Goal: Task Accomplishment & Management: Use online tool/utility

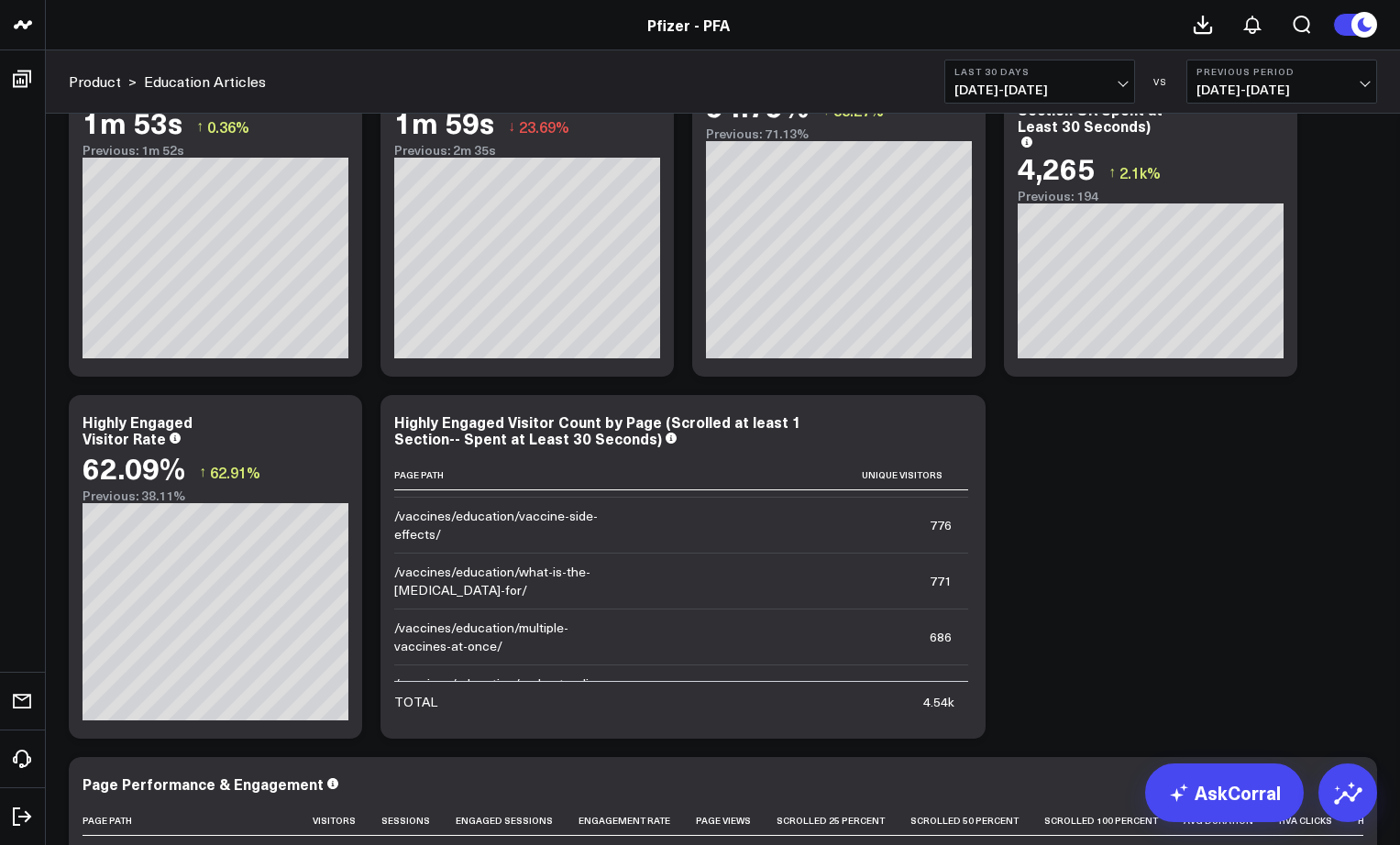
scroll to position [1662, 0]
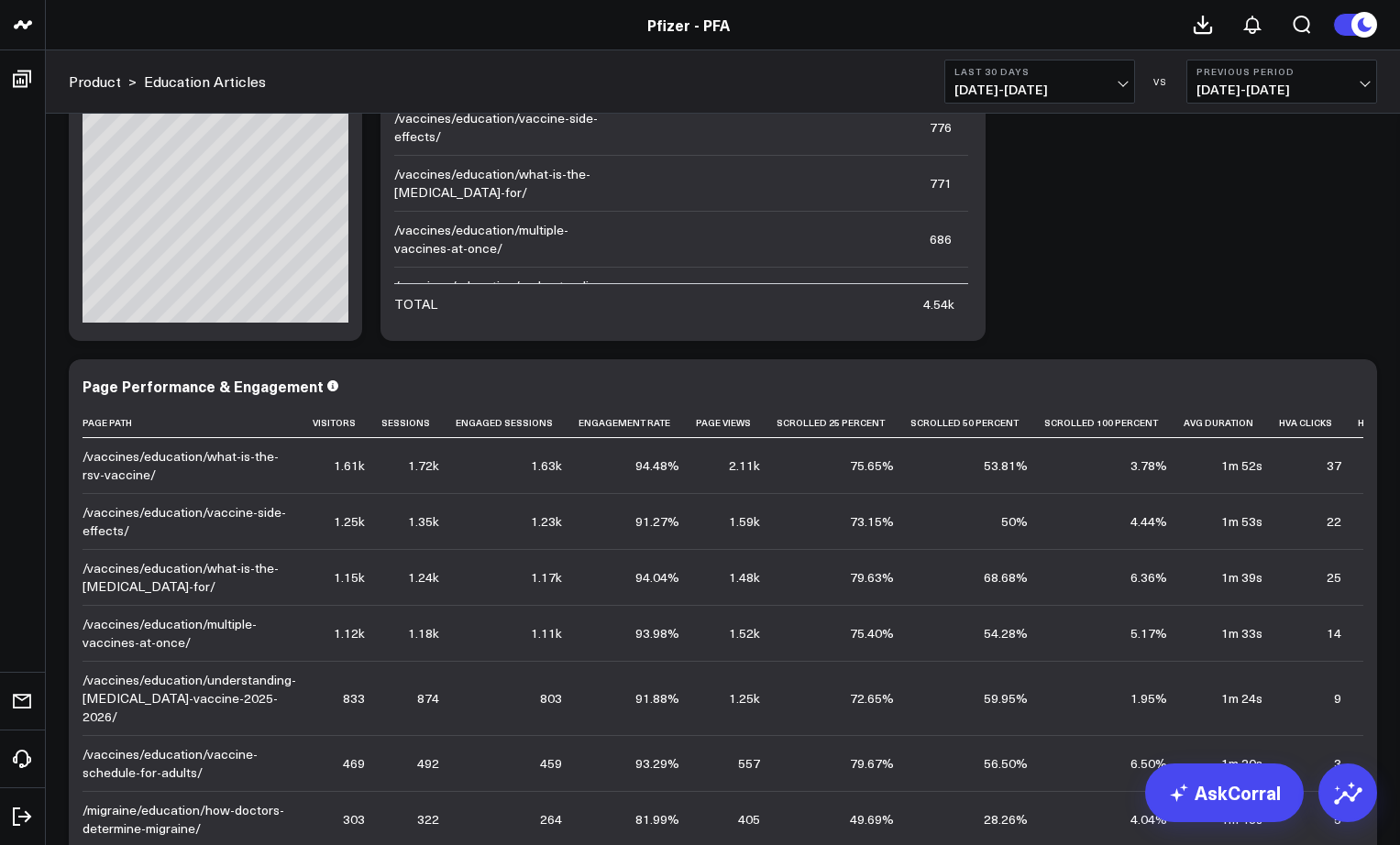
click at [1279, 559] on td "25" at bounding box center [1318, 576] width 79 height 55
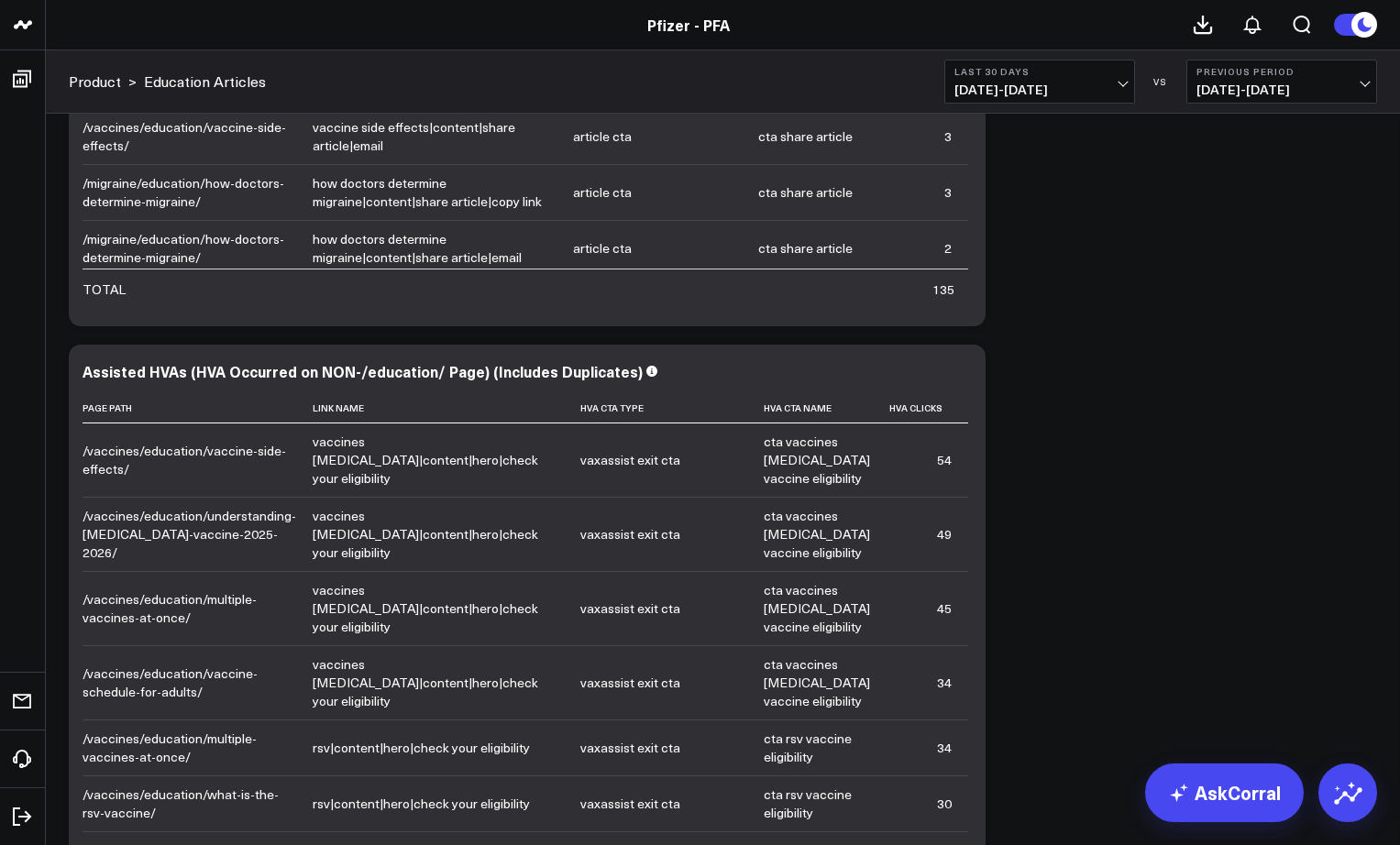
scroll to position [3338, 0]
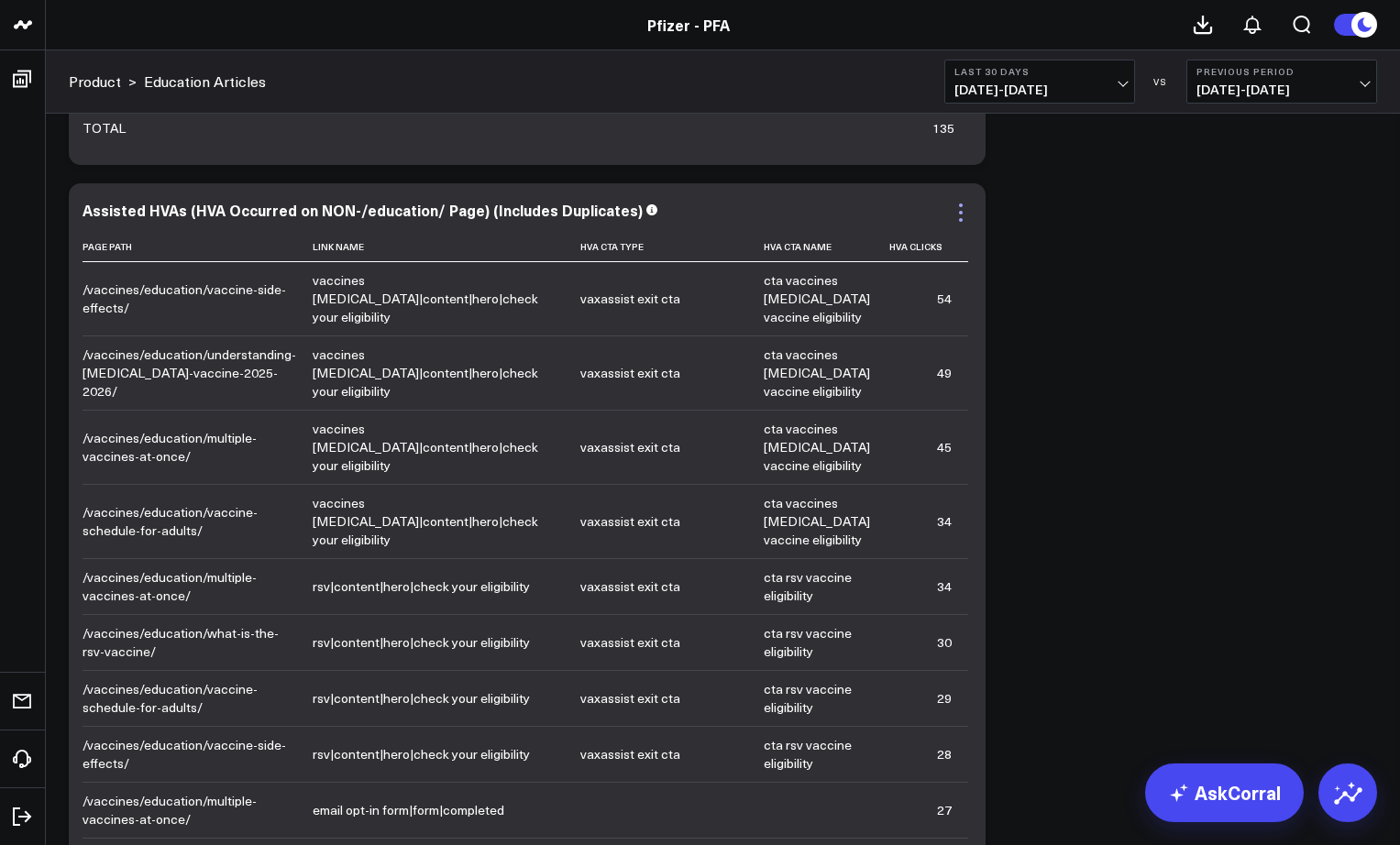
click at [962, 219] on icon at bounding box center [961, 220] width 4 height 4
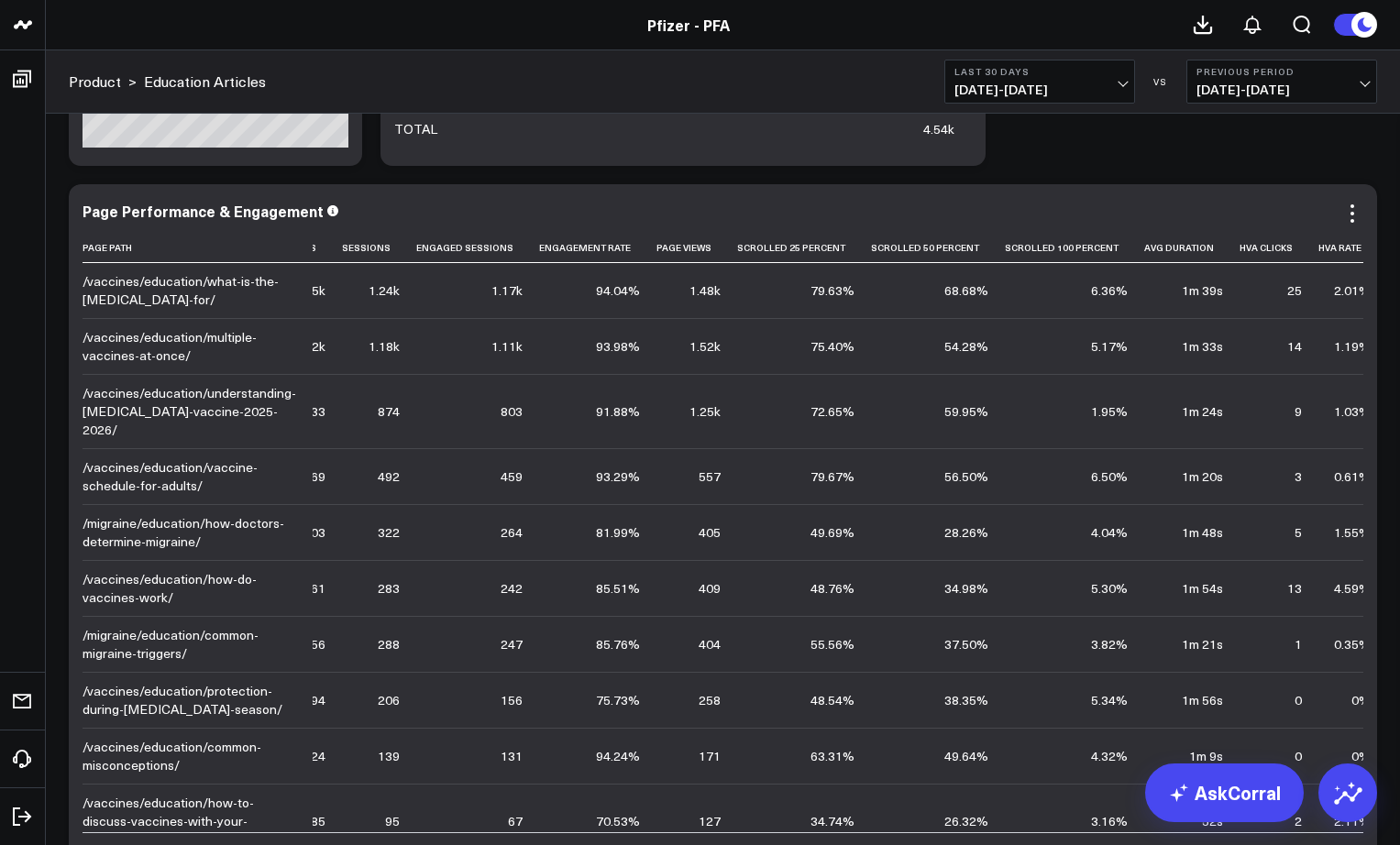
scroll to position [0, 40]
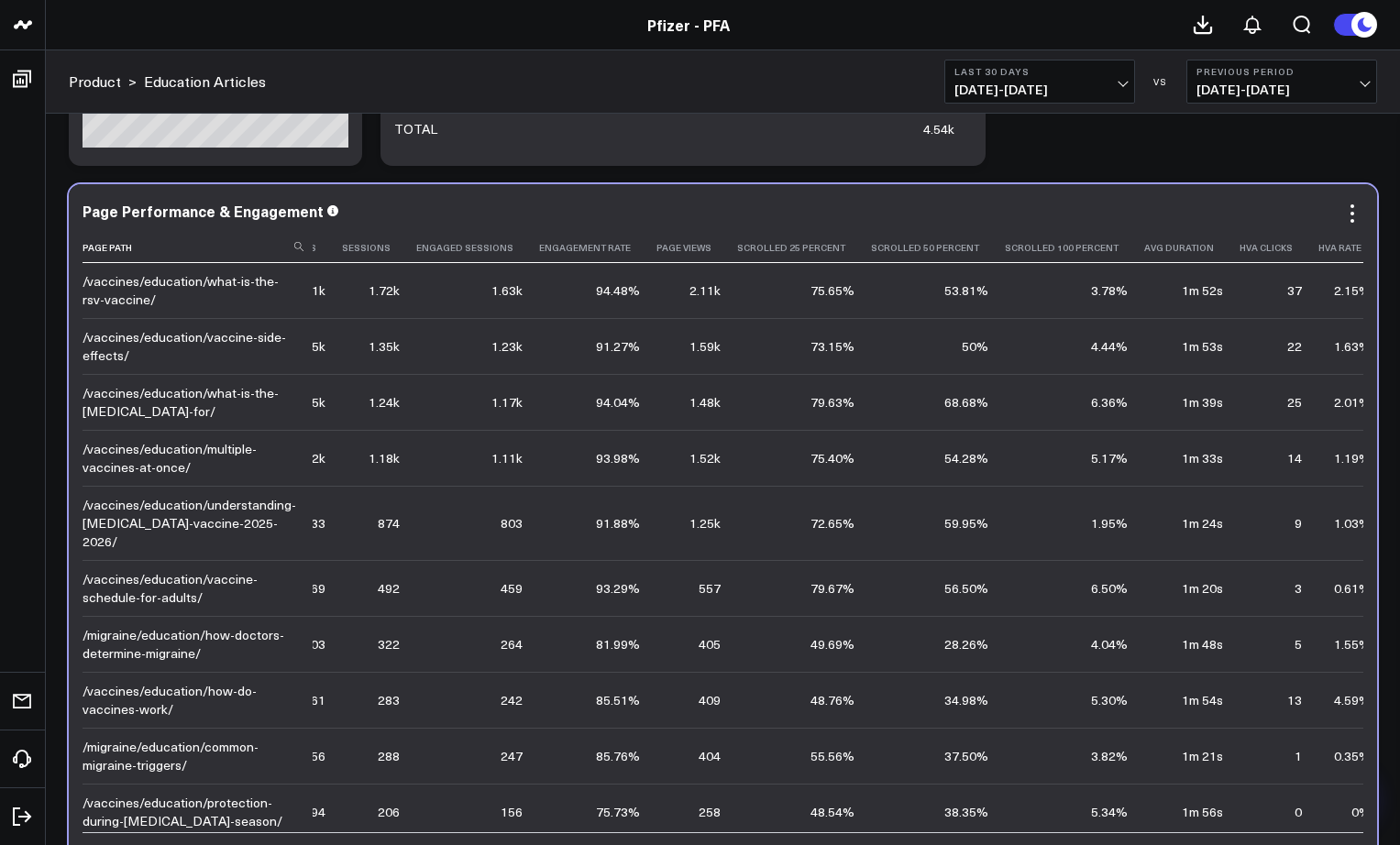
click at [1328, 247] on th "Hva Rate" at bounding box center [1352, 247] width 69 height 30
click at [1362, 251] on icon at bounding box center [1369, 247] width 15 height 11
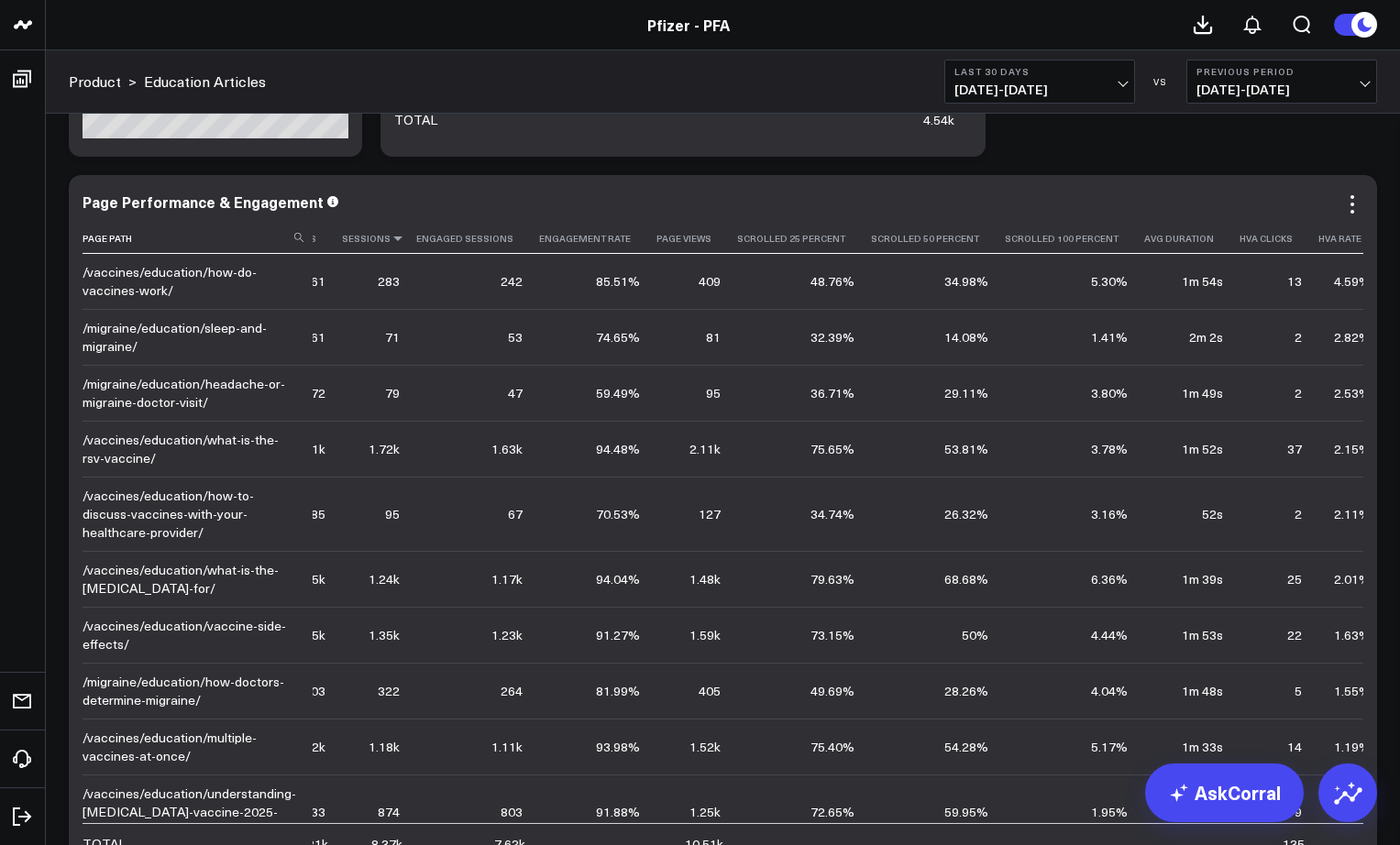
click at [390, 240] on icon at bounding box center [397, 238] width 15 height 11
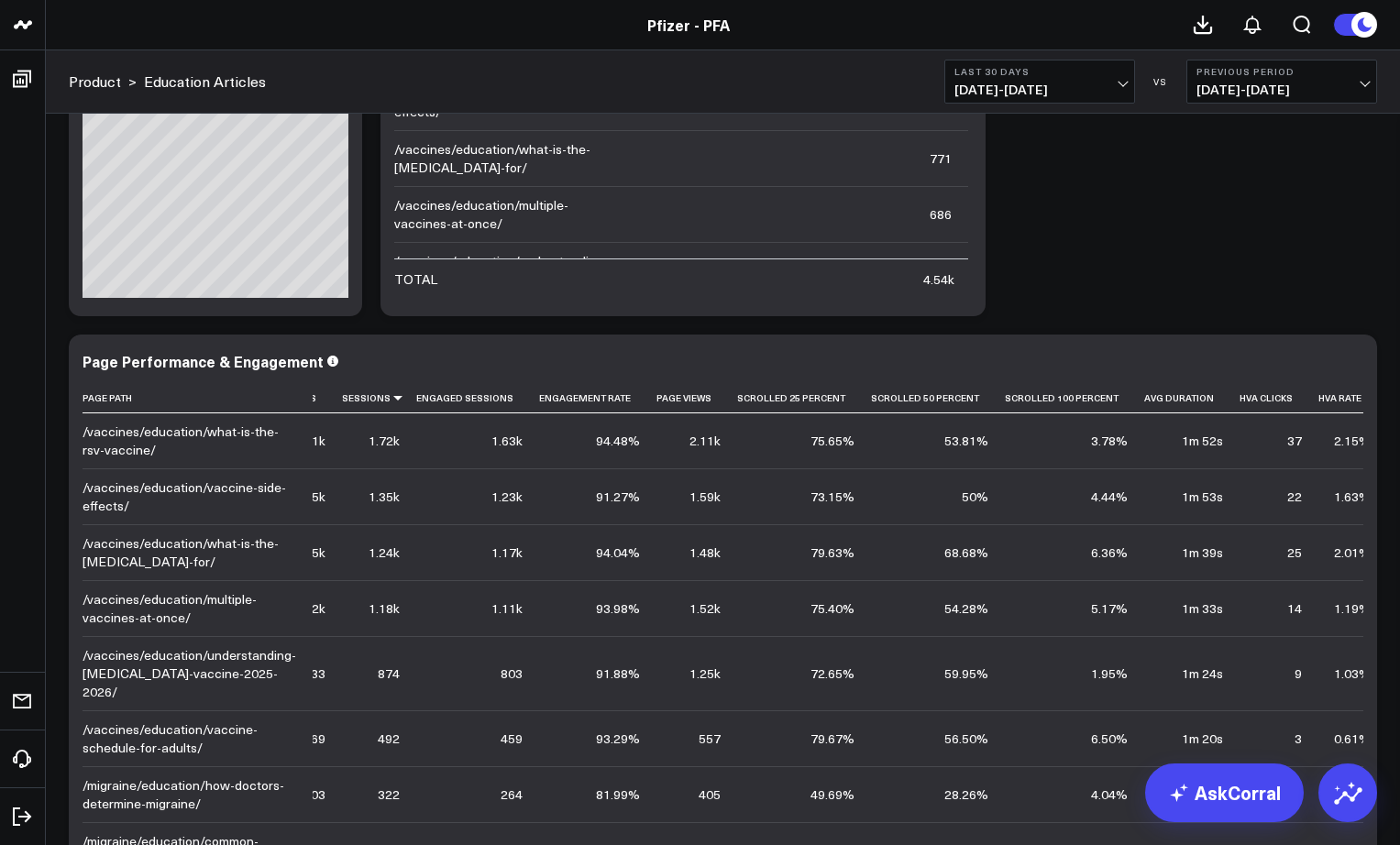
scroll to position [1839, 0]
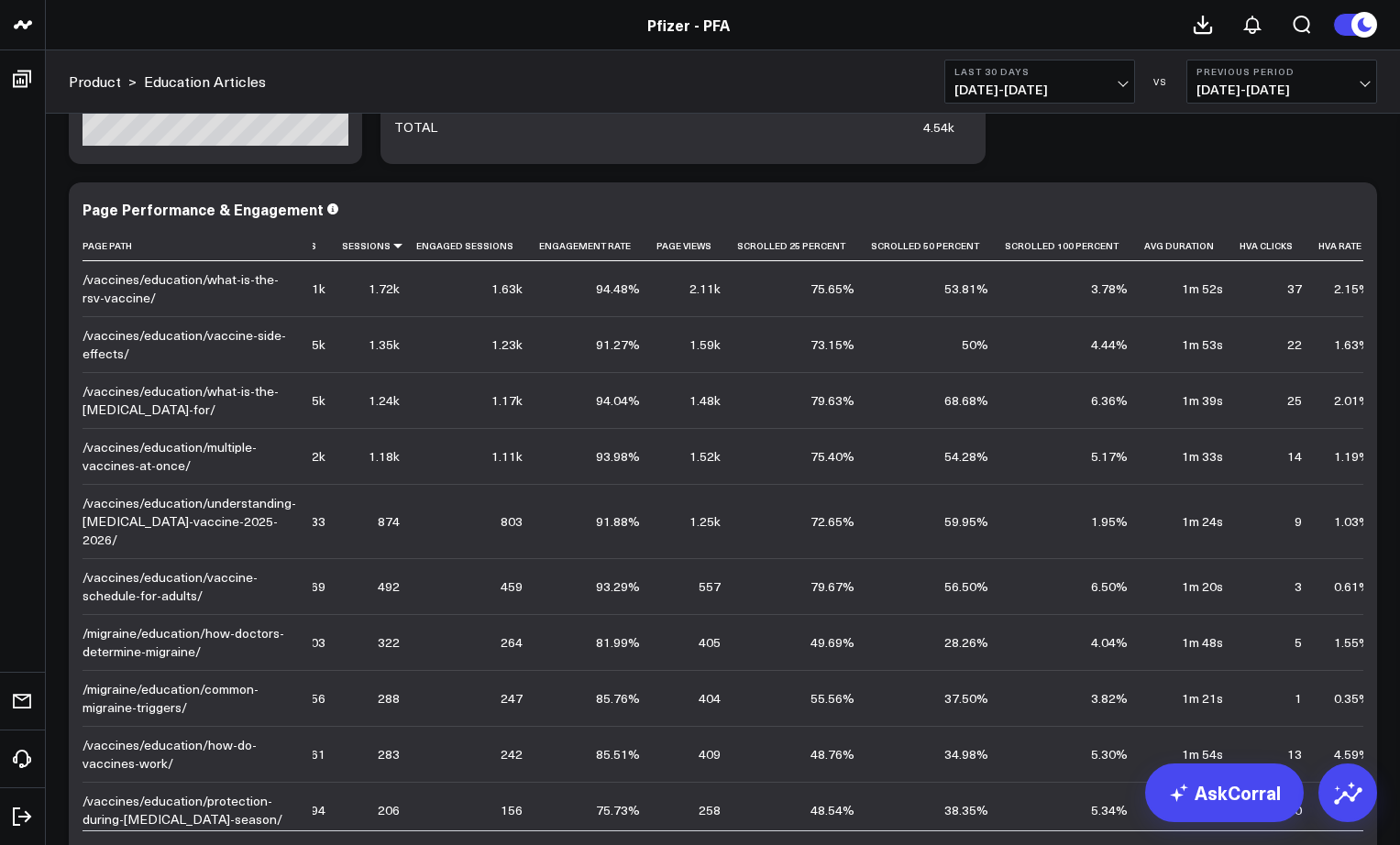
click at [1021, 87] on span "[DATE] - [DATE]" at bounding box center [1040, 90] width 170 height 15
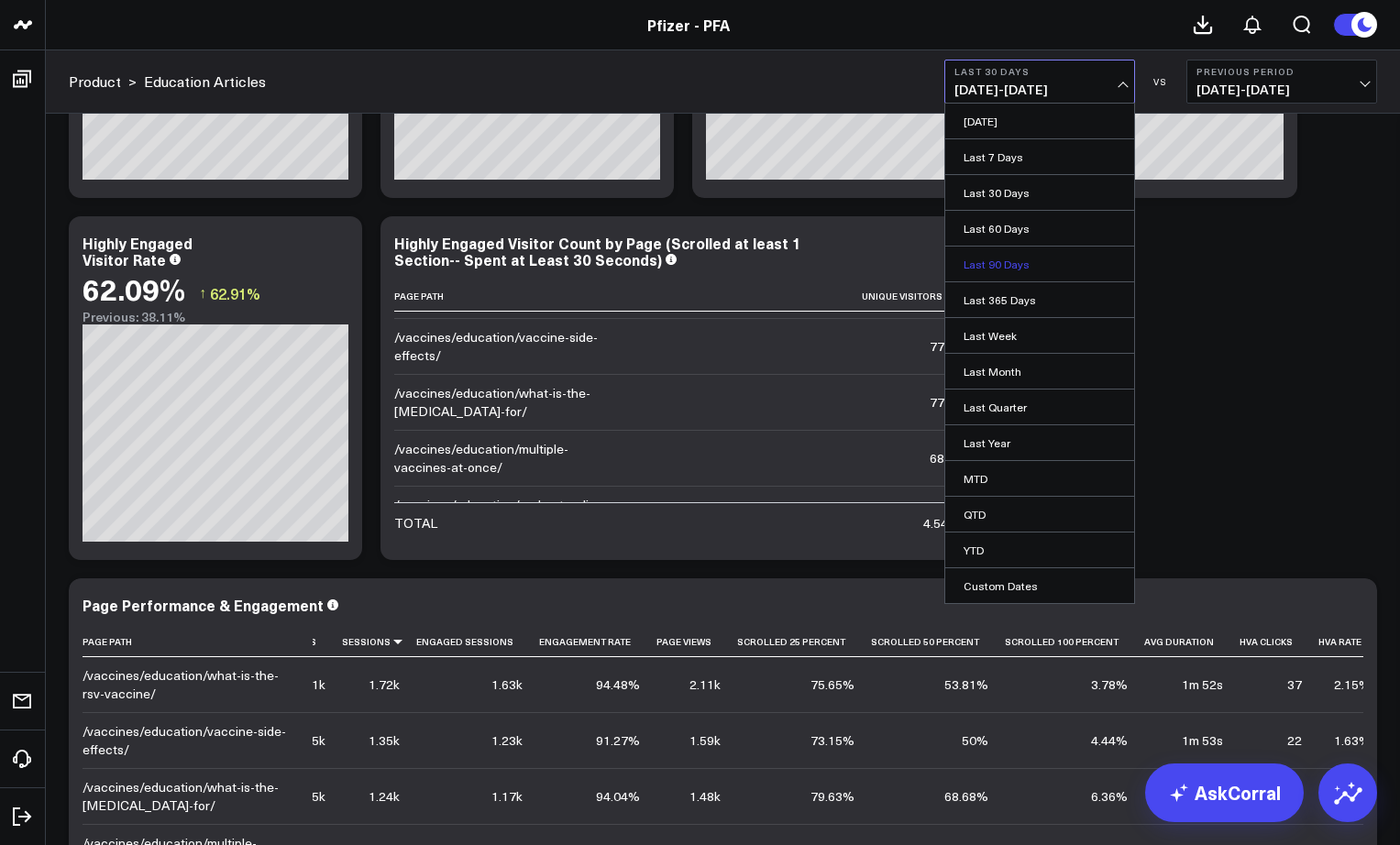
scroll to position [0, 0]
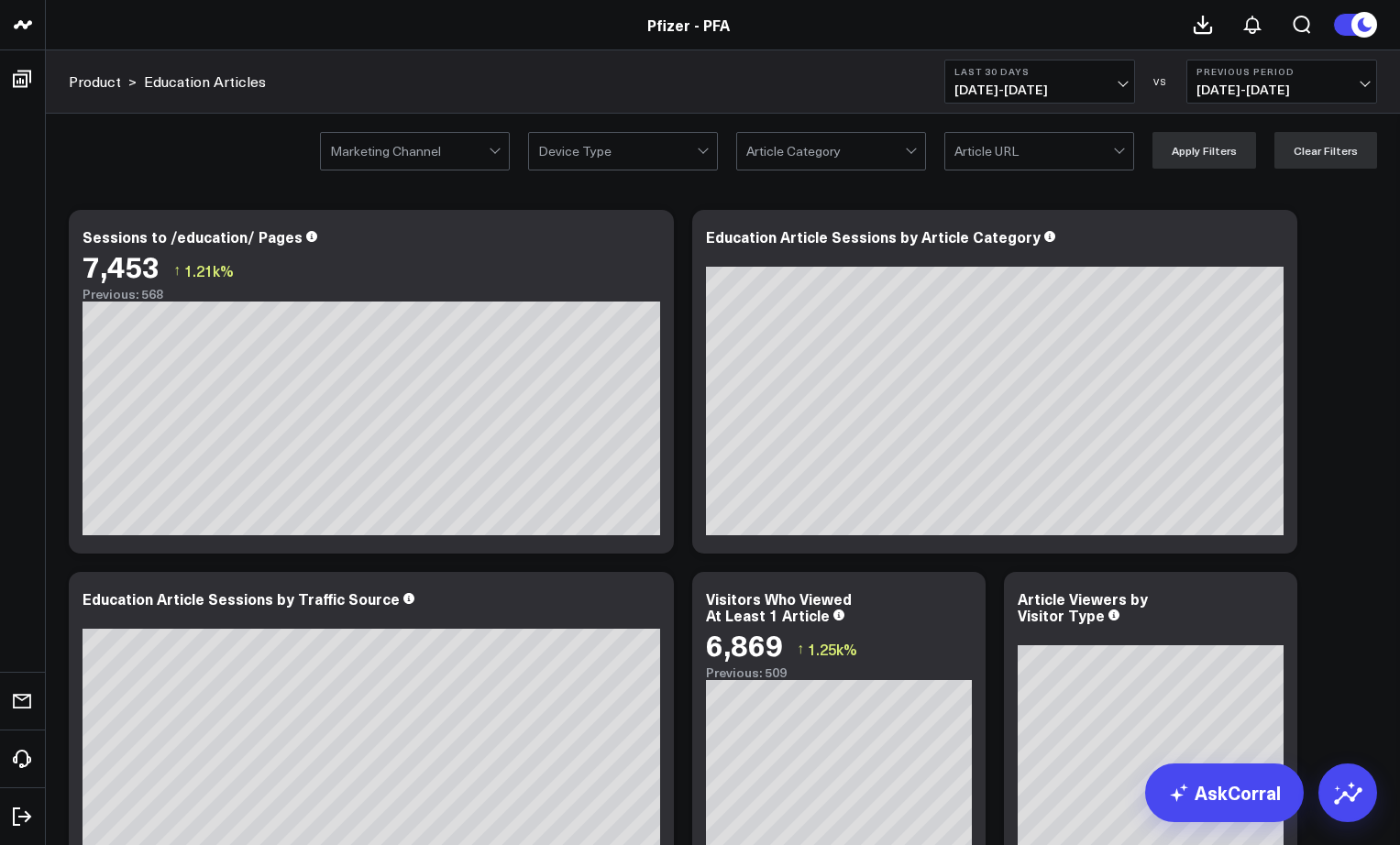
click at [827, 74] on div "Product > Education Articles Last 30 Days [DATE] - [DATE] VS Previous Period [D…" at bounding box center [722, 82] width 1354 height 63
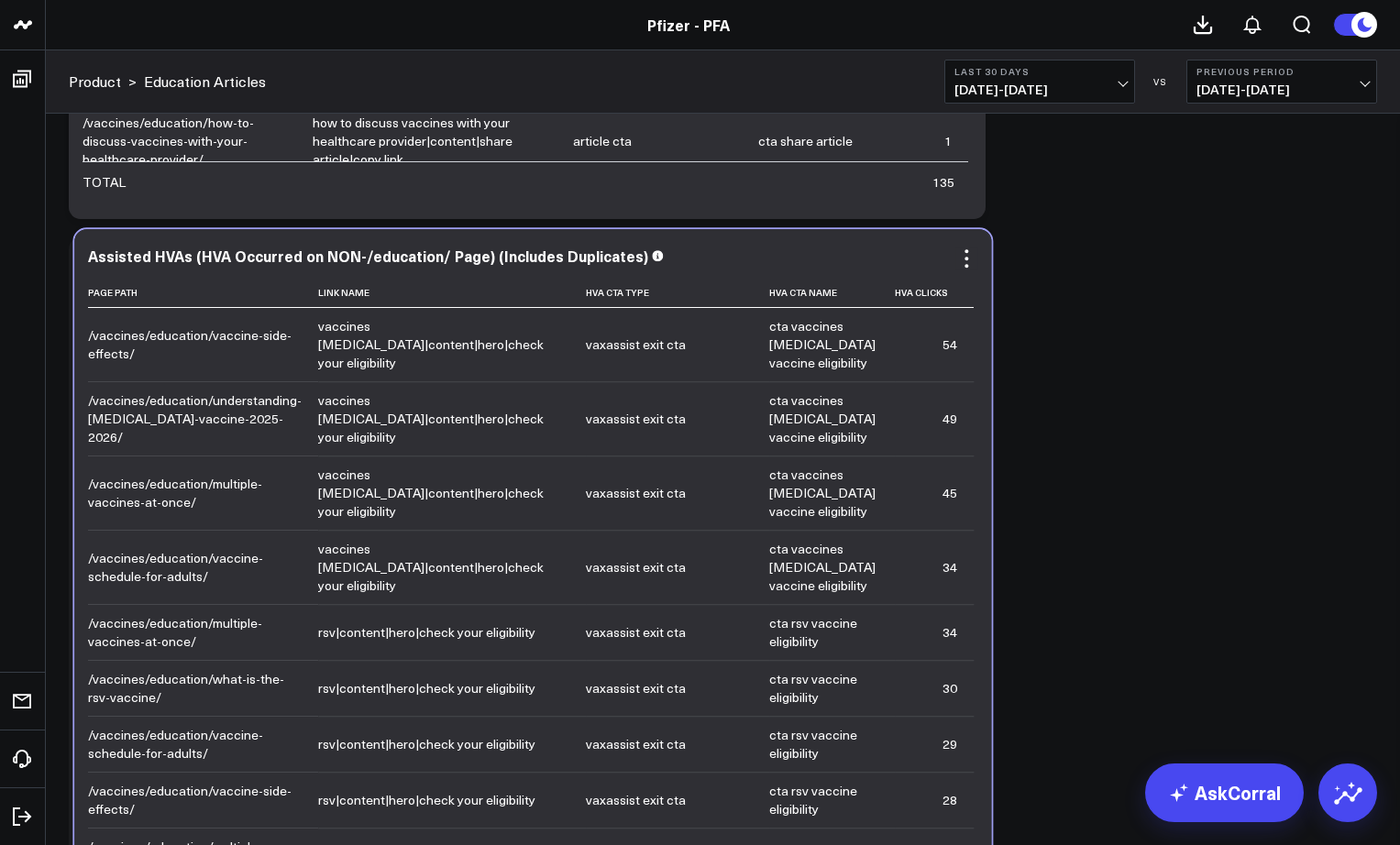
click at [88, 338] on div "/vaccines/education/vaccine-side-effects/" at bounding box center [194, 345] width 213 height 37
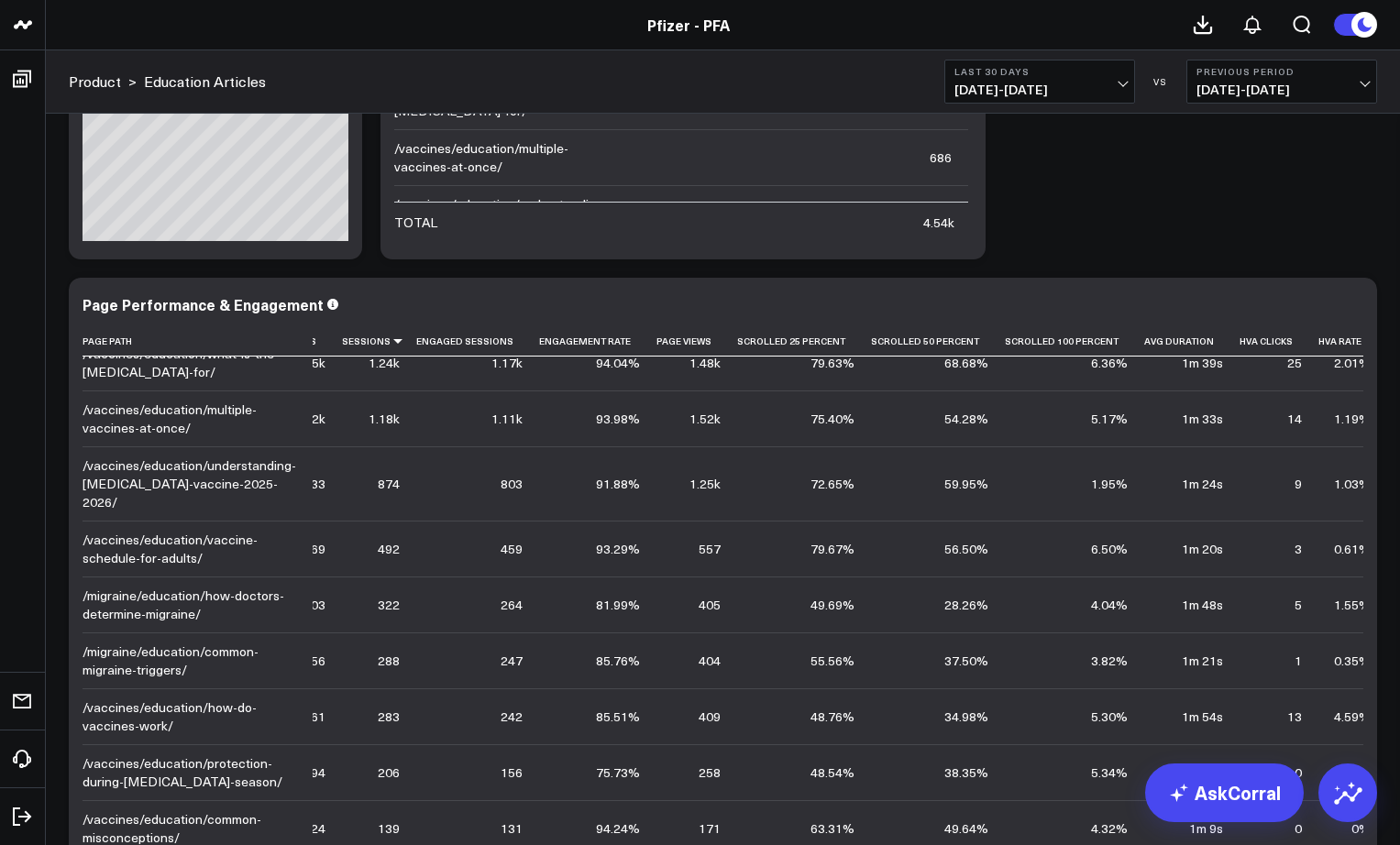
scroll to position [0, 40]
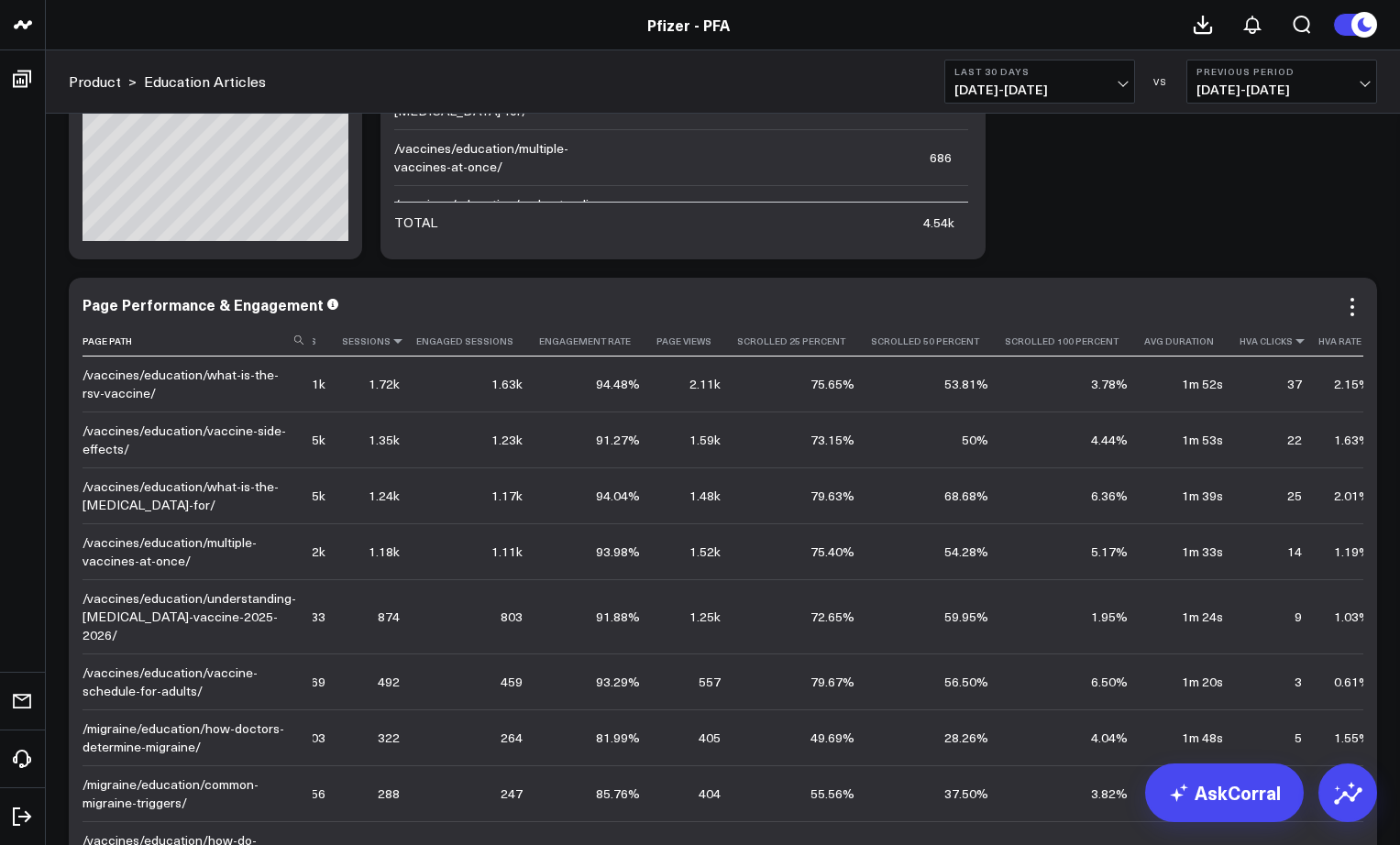
click at [1293, 343] on icon at bounding box center [1300, 341] width 15 height 11
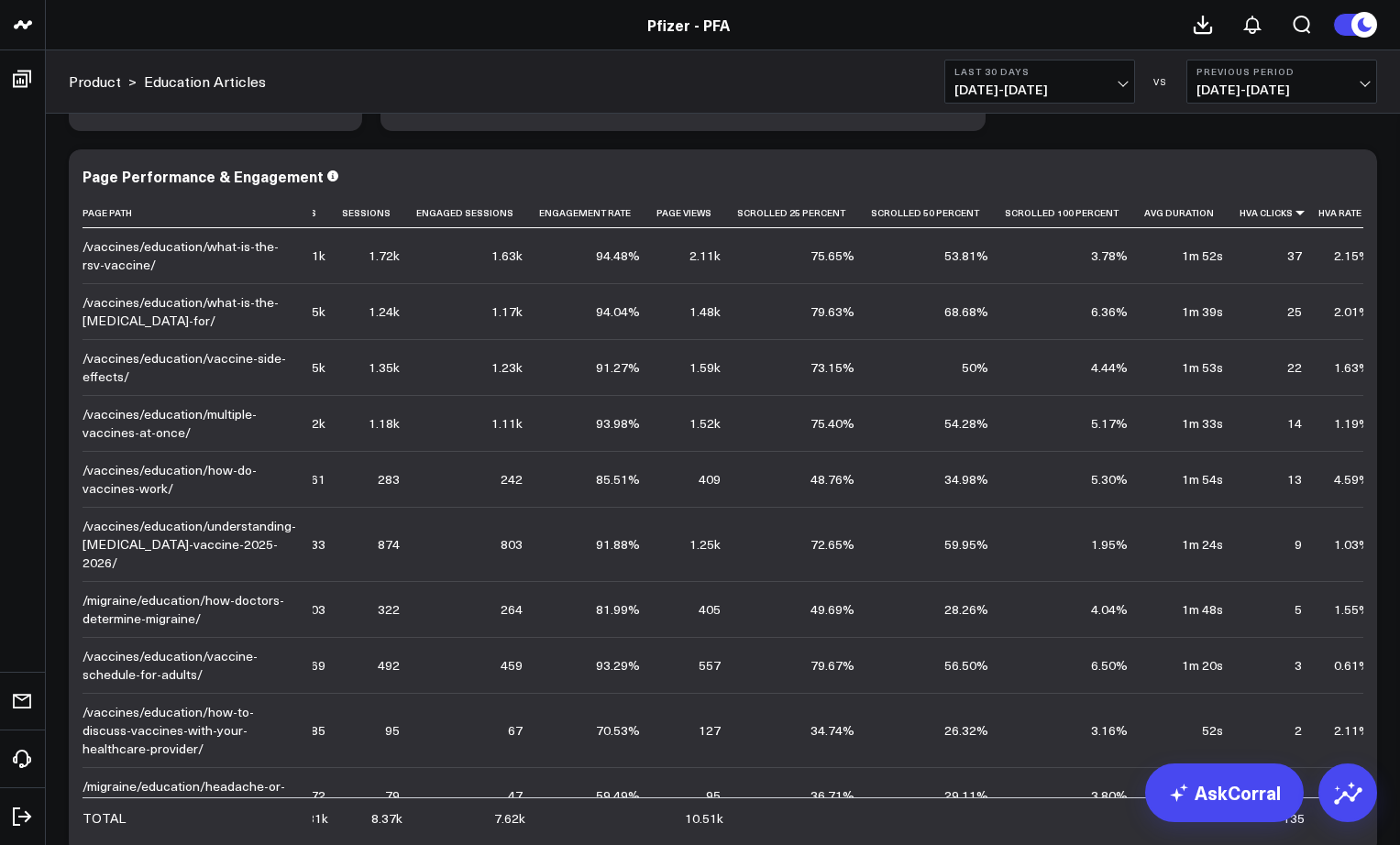
scroll to position [1906, 0]
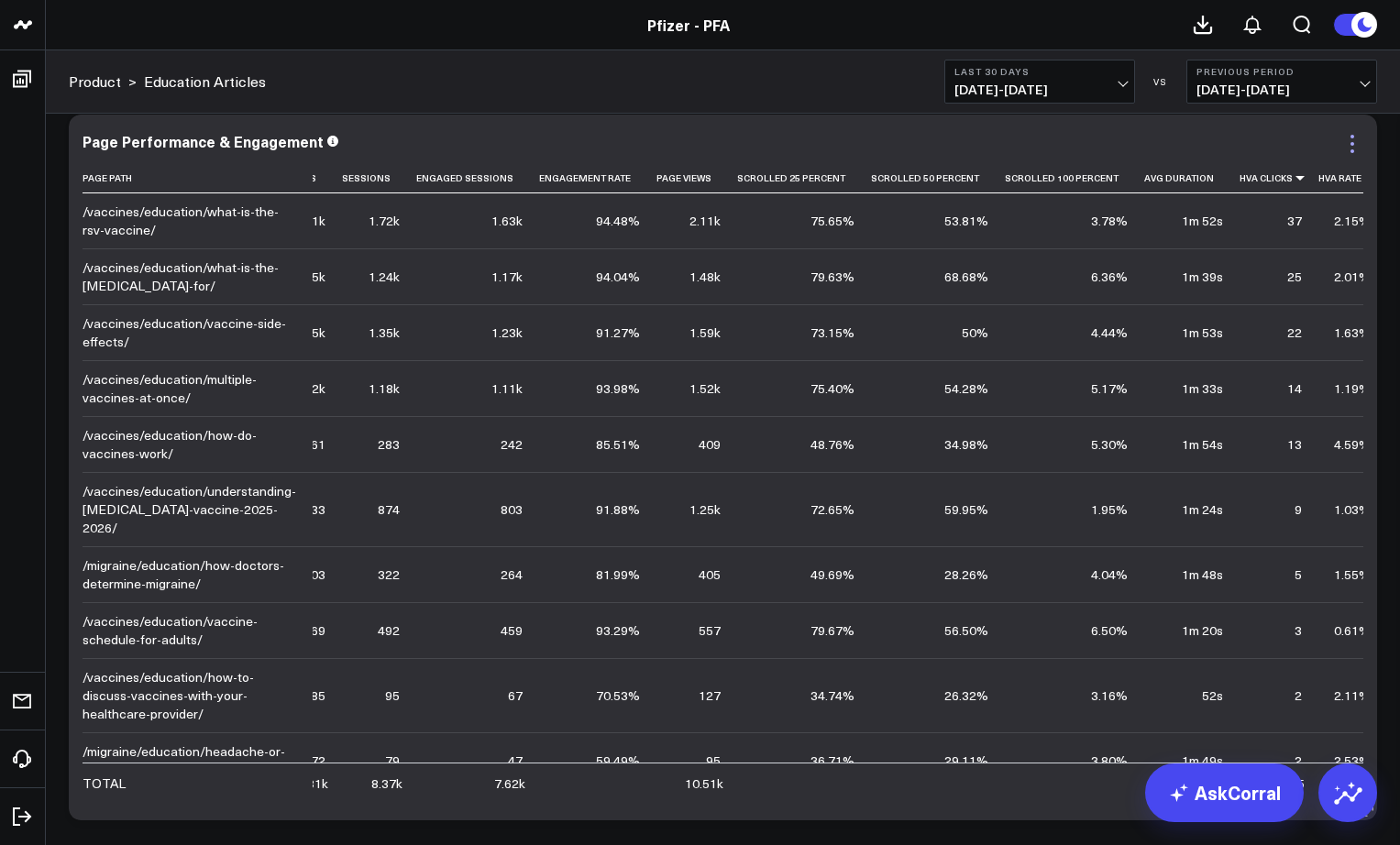
click at [1352, 146] on icon at bounding box center [1352, 144] width 22 height 22
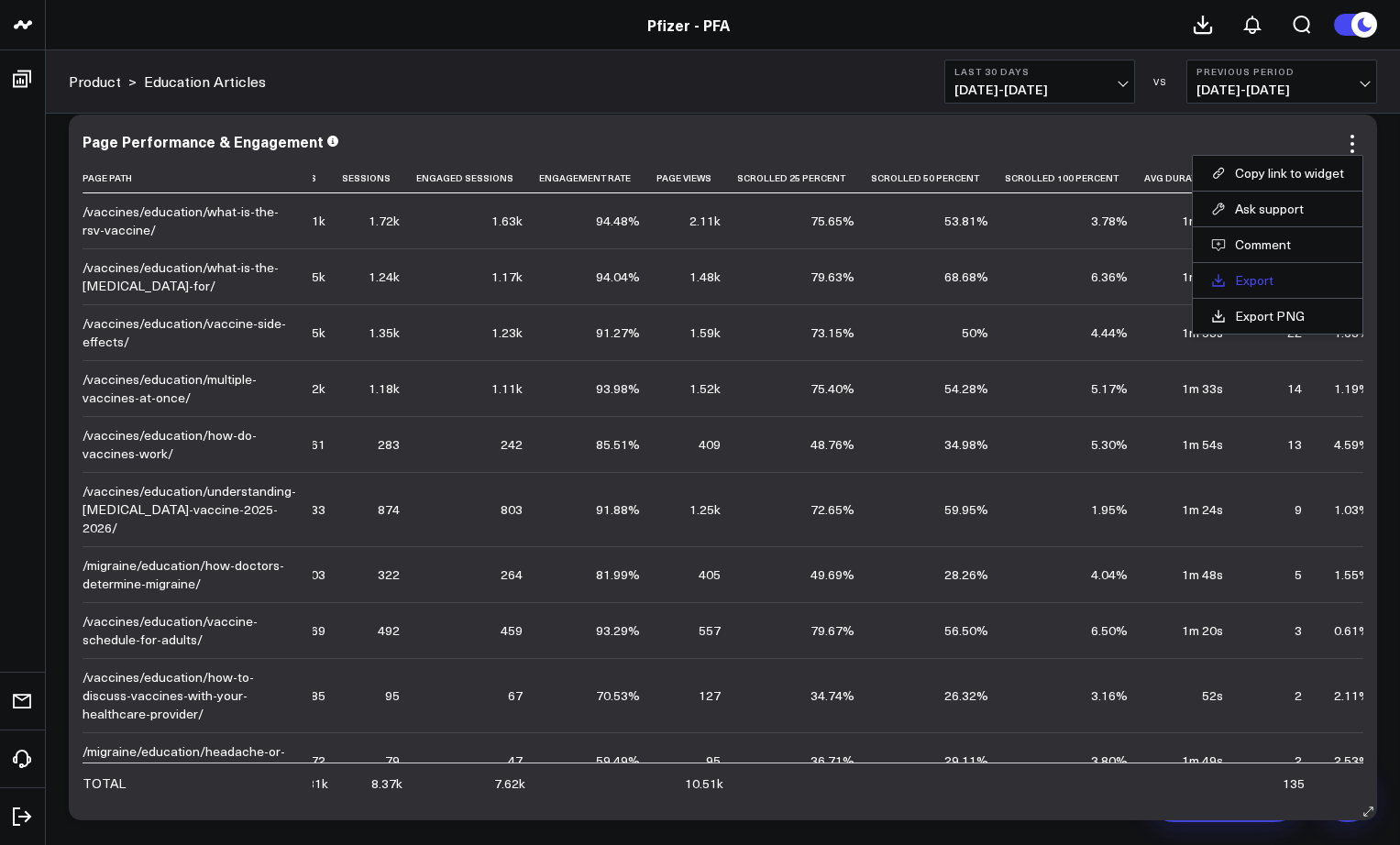
click at [1255, 284] on link "Export" at bounding box center [1277, 280] width 133 height 17
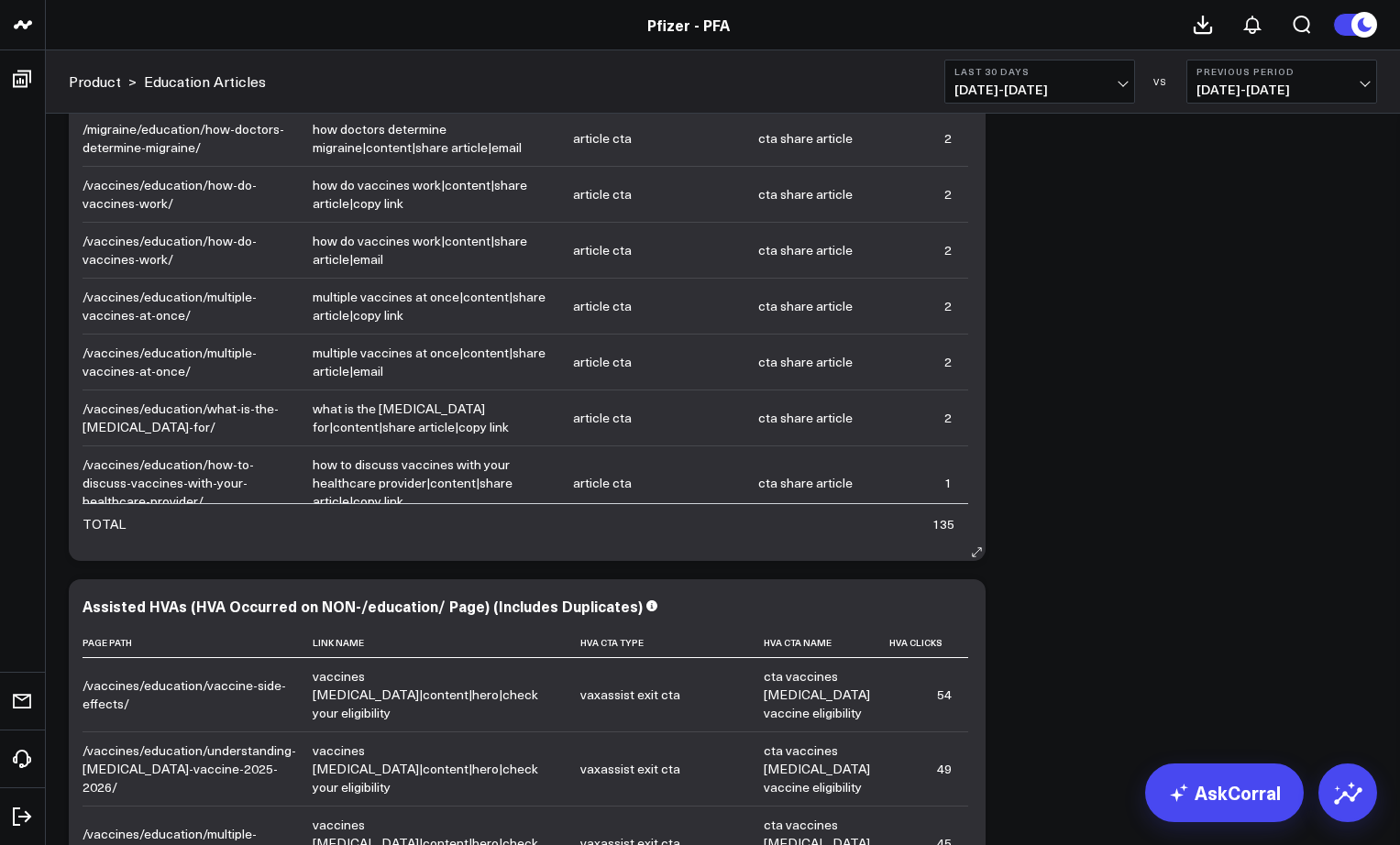
scroll to position [3105, 0]
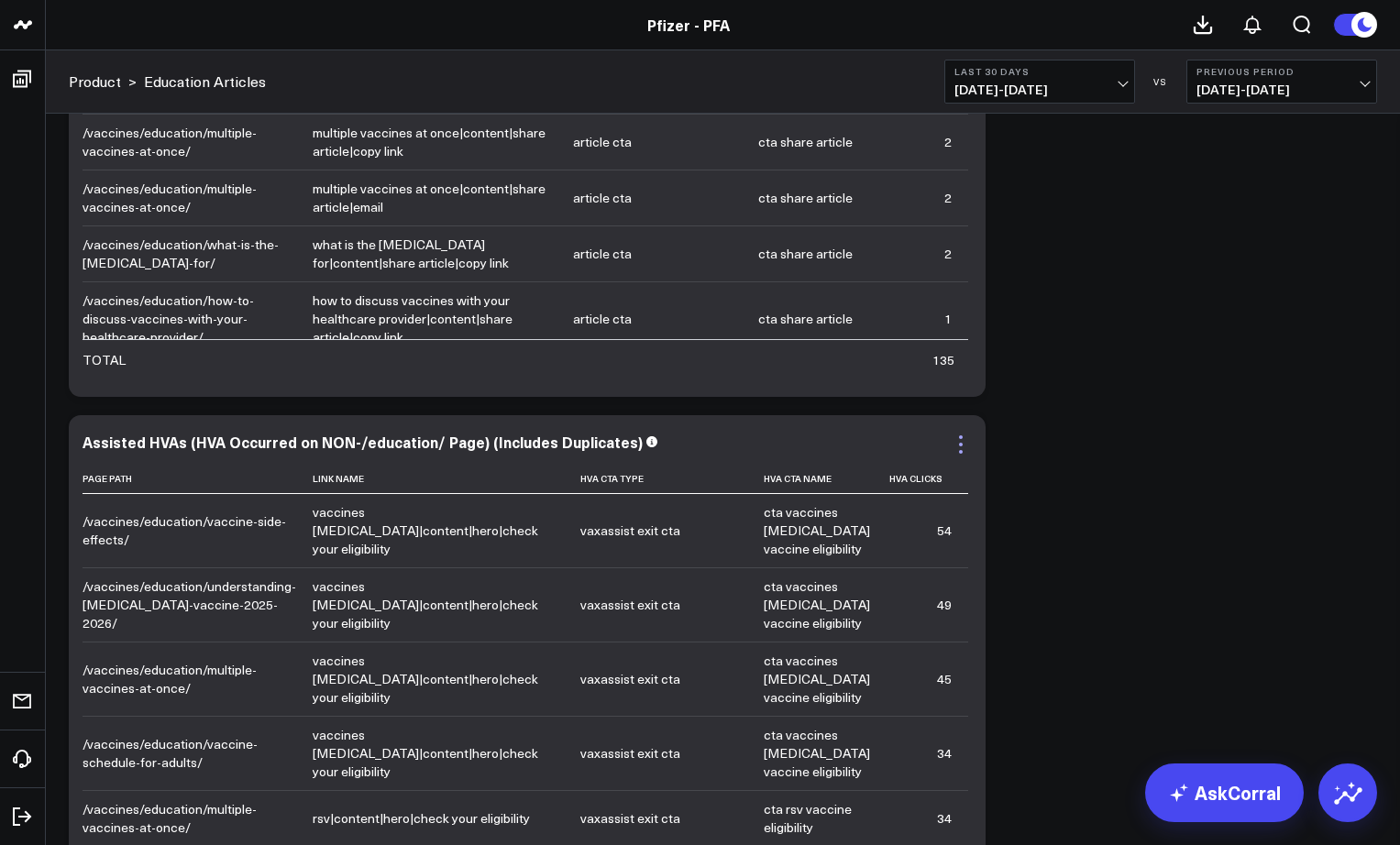
click at [960, 447] on icon at bounding box center [961, 445] width 22 height 22
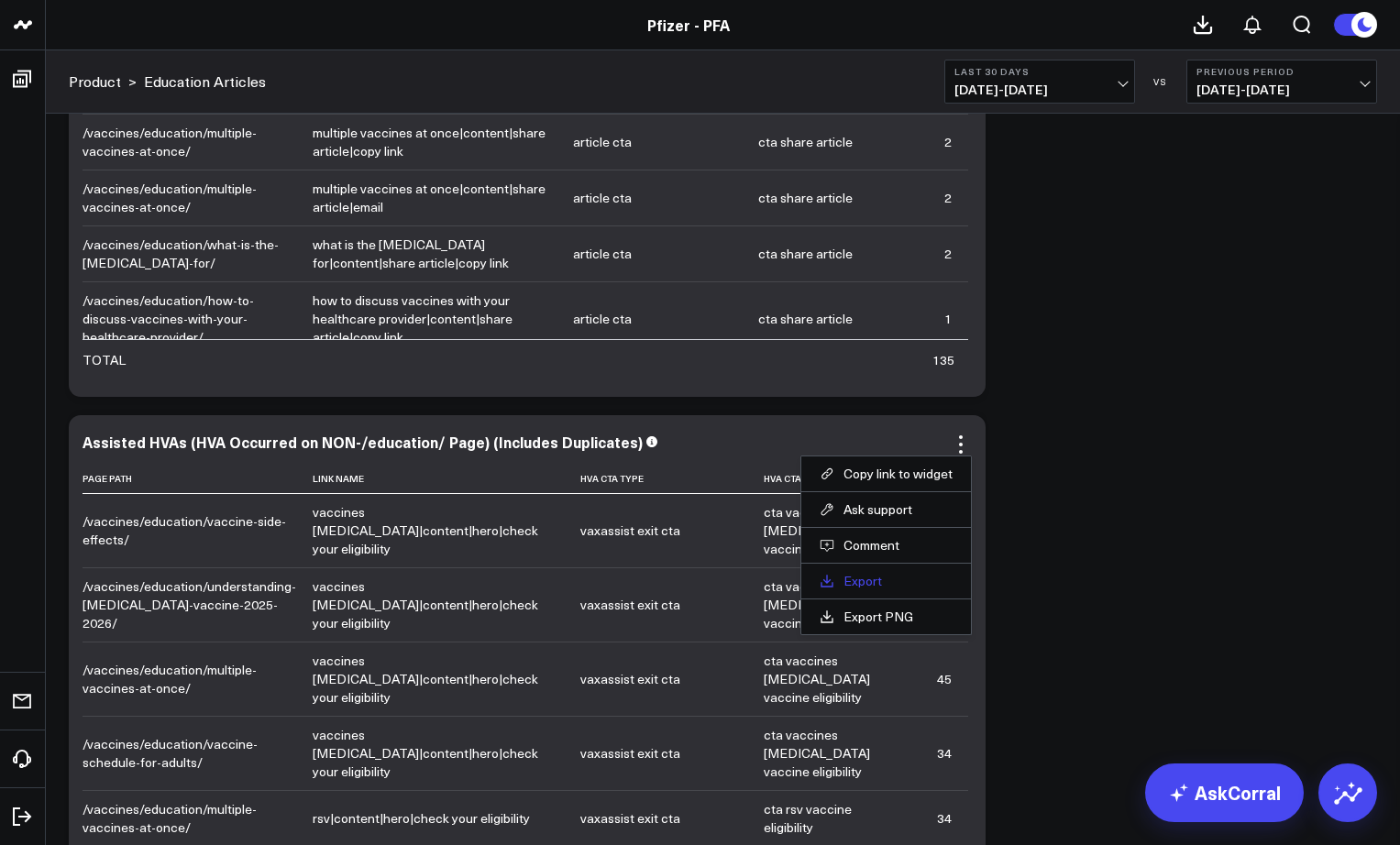
click at [865, 584] on link "Export" at bounding box center [886, 581] width 133 height 17
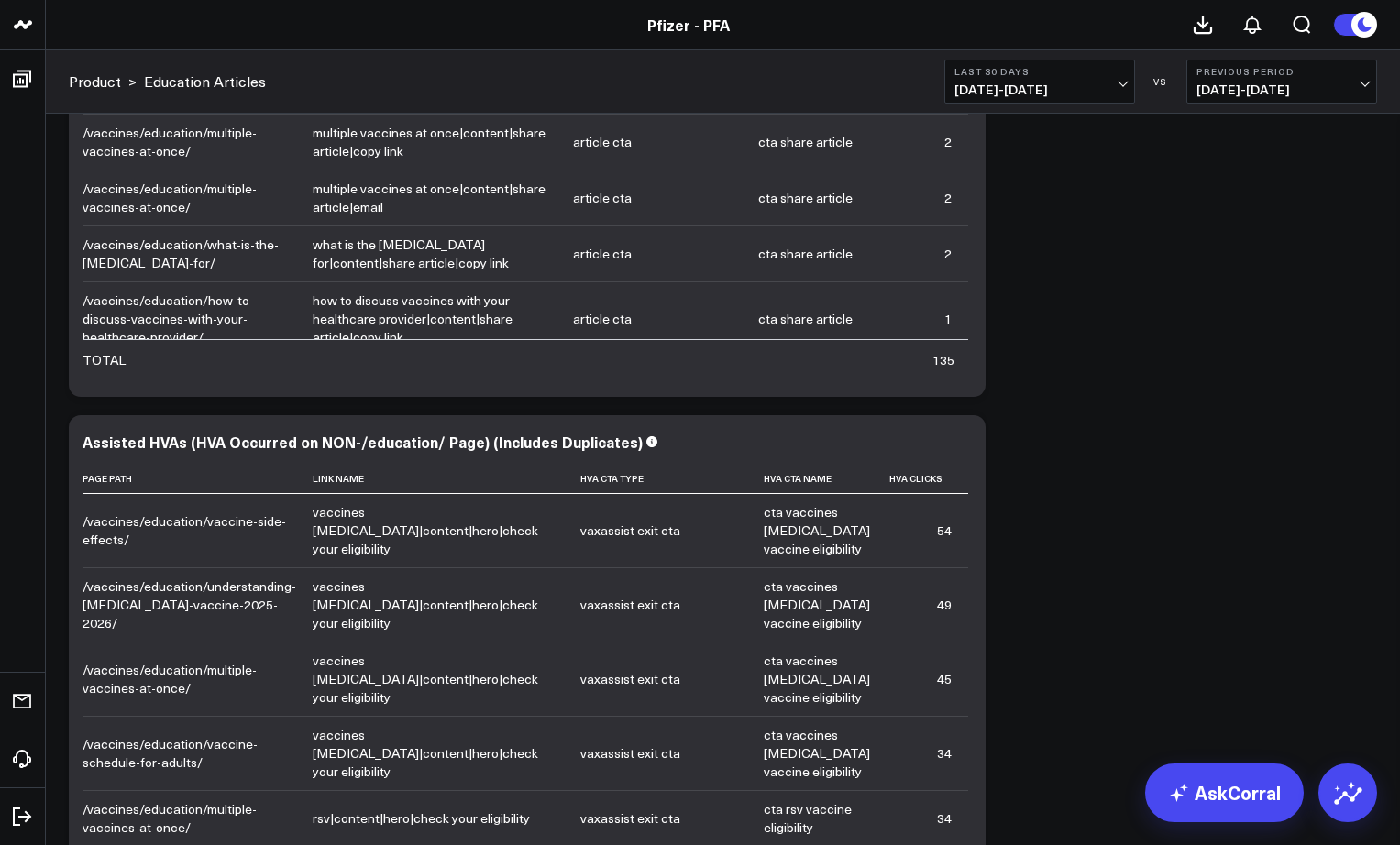
click at [55, 474] on div "Copy link to widget Ask support Comment Export PNG Sessions to /education/ Page…" at bounding box center [722, 92] width 1354 height 6022
